Goal: Transaction & Acquisition: Obtain resource

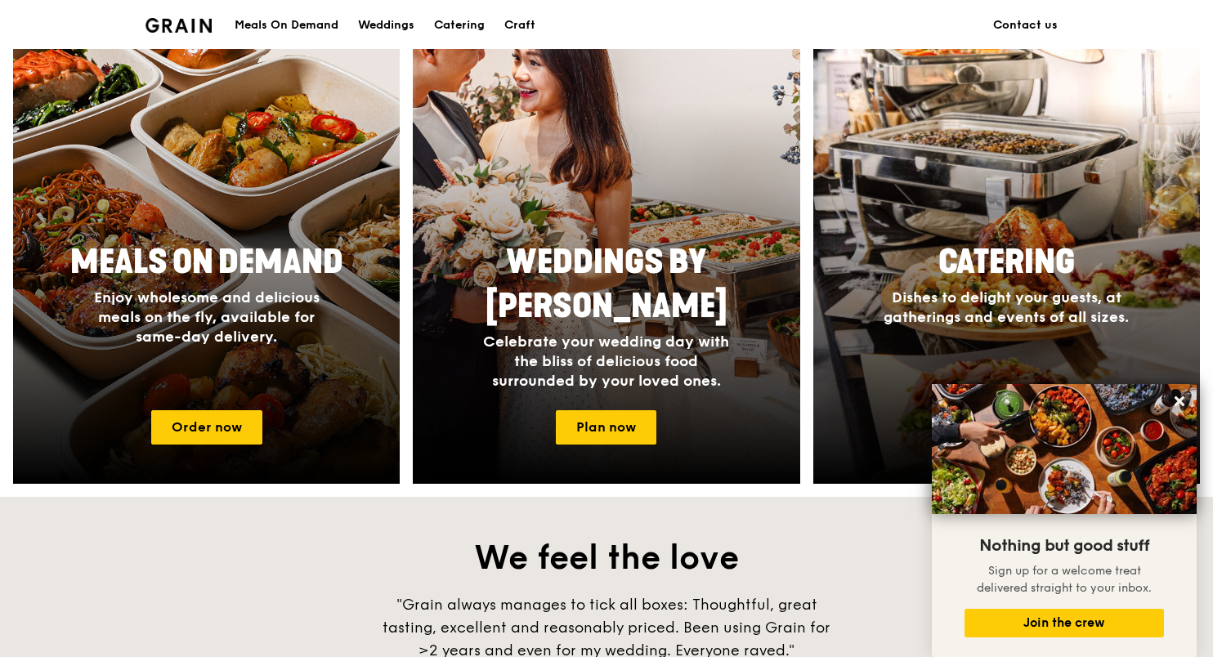
scroll to position [650, 0]
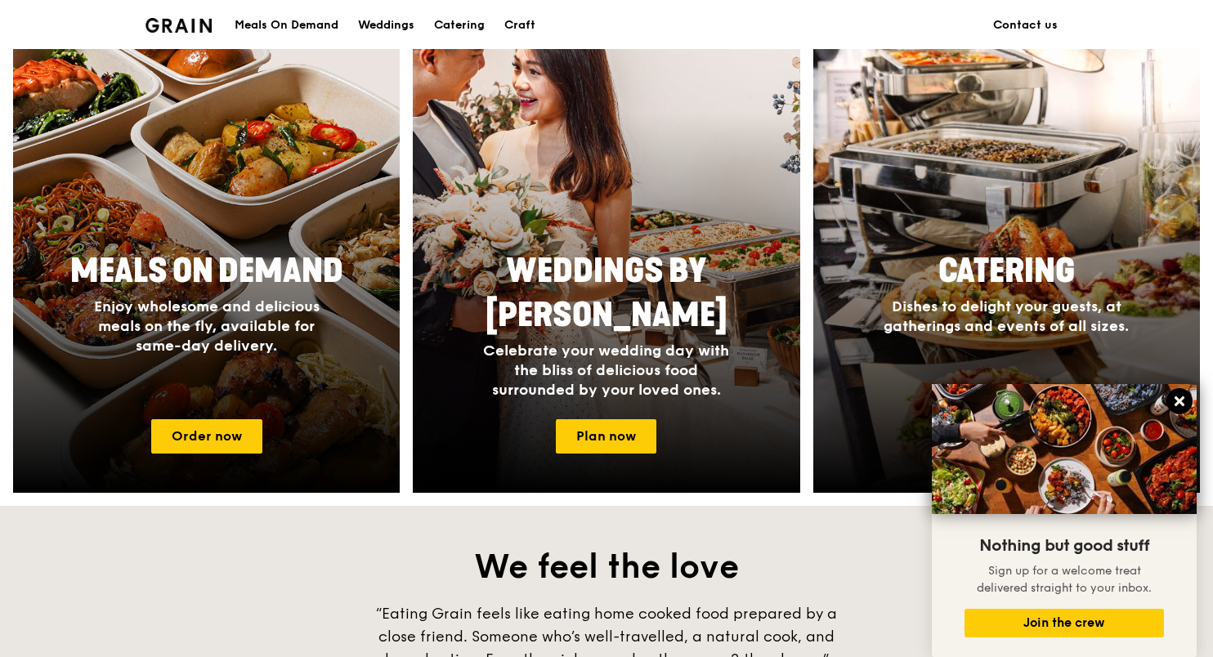
click at [1179, 402] on icon at bounding box center [1179, 401] width 10 height 10
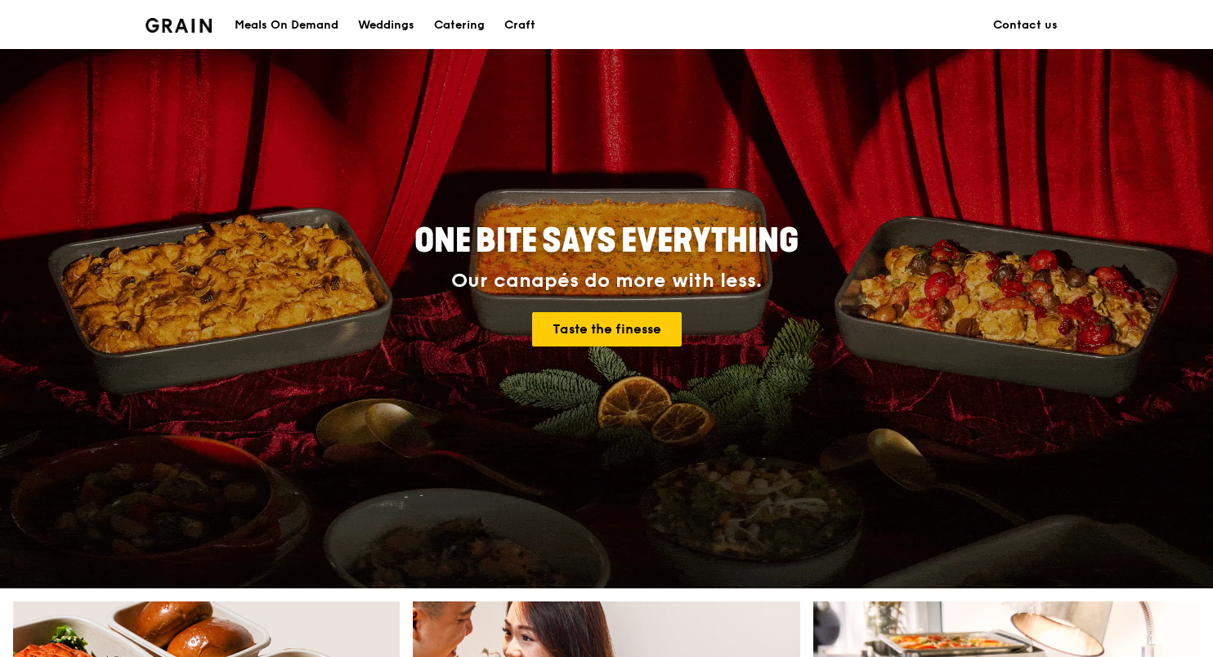
scroll to position [0, 0]
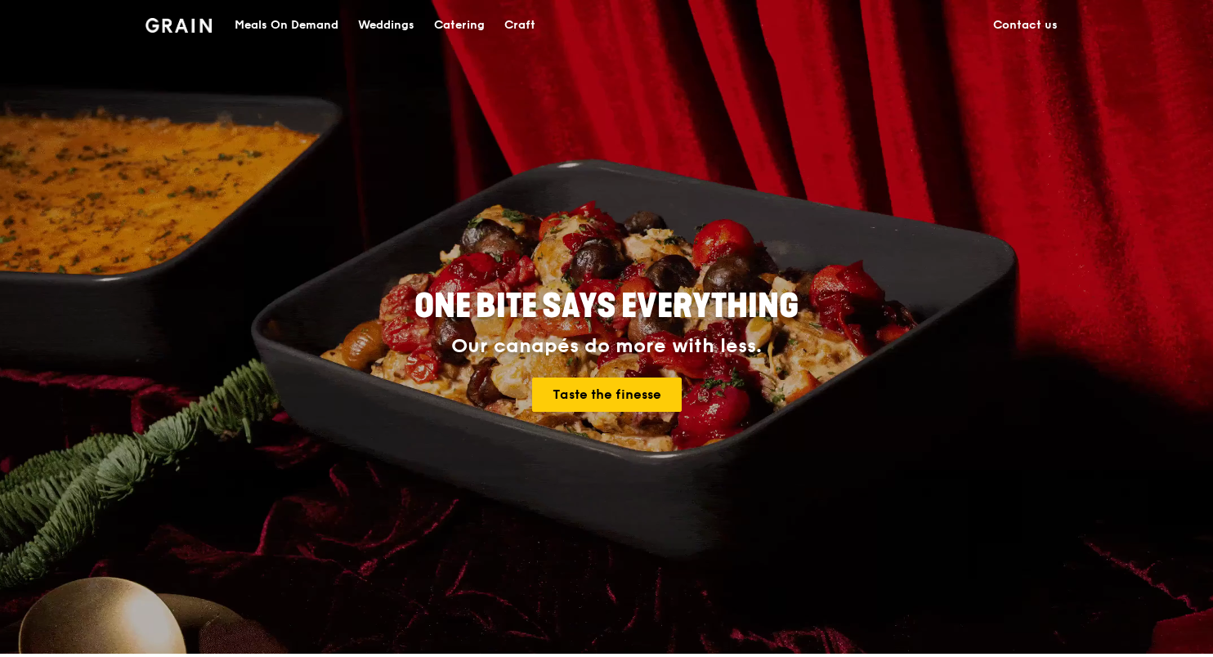
click at [457, 23] on div "Catering" at bounding box center [459, 25] width 51 height 49
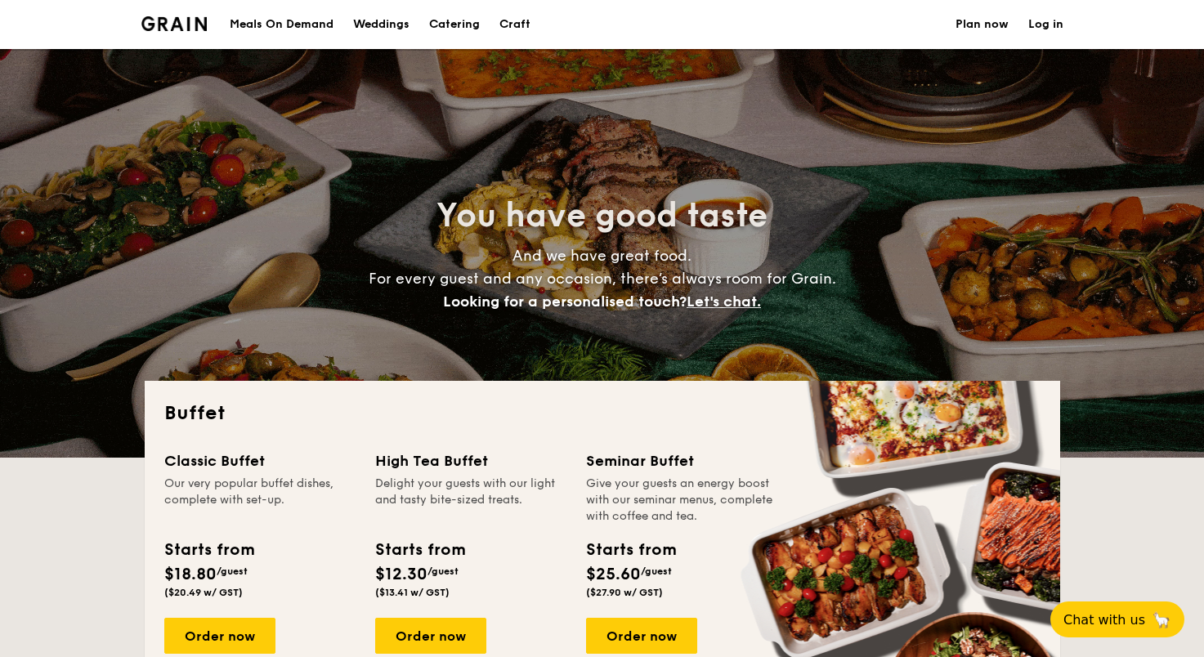
select select
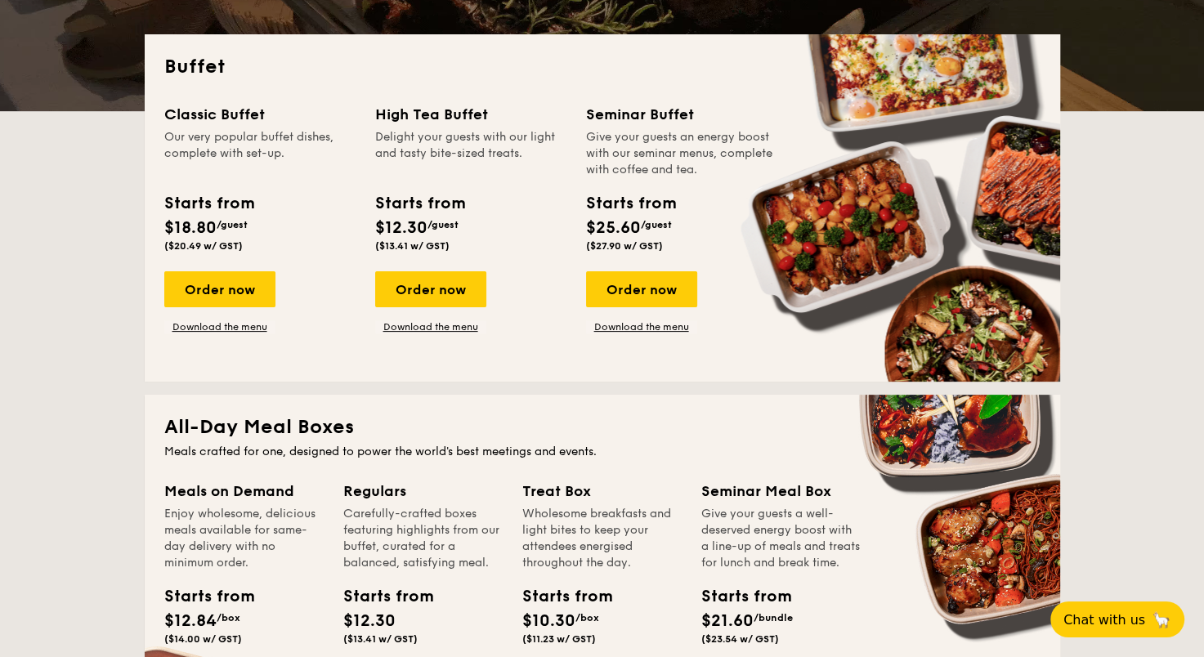
scroll to position [347, 0]
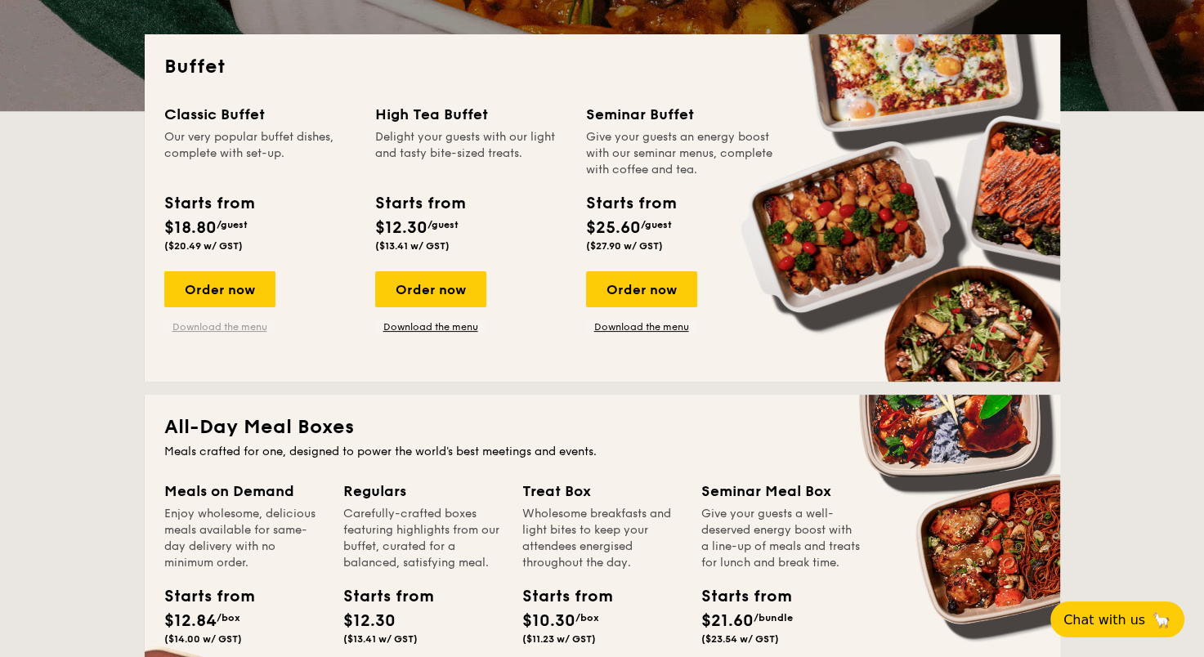
click at [244, 327] on link "Download the menu" at bounding box center [219, 326] width 111 height 13
